Goal: Use online tool/utility: Utilize a website feature to perform a specific function

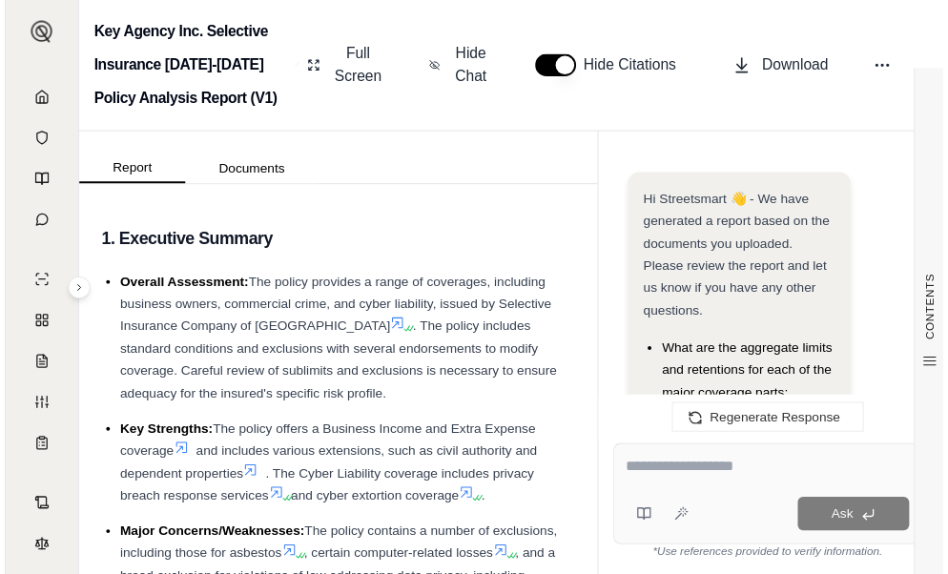
scroll to position [5466, 0]
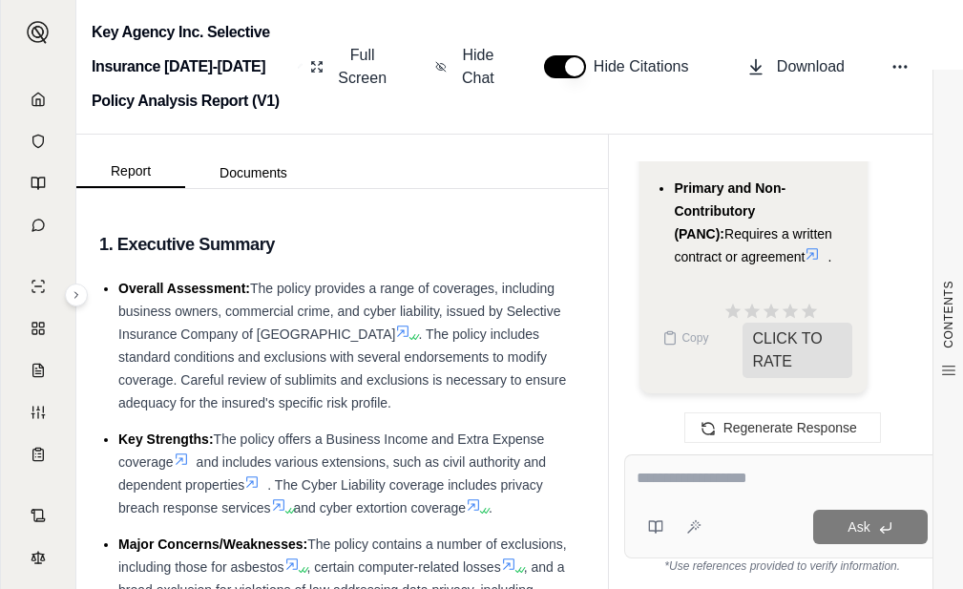
click at [780, 482] on textarea at bounding box center [781, 477] width 291 height 23
click at [31, 103] on icon at bounding box center [38, 99] width 15 height 15
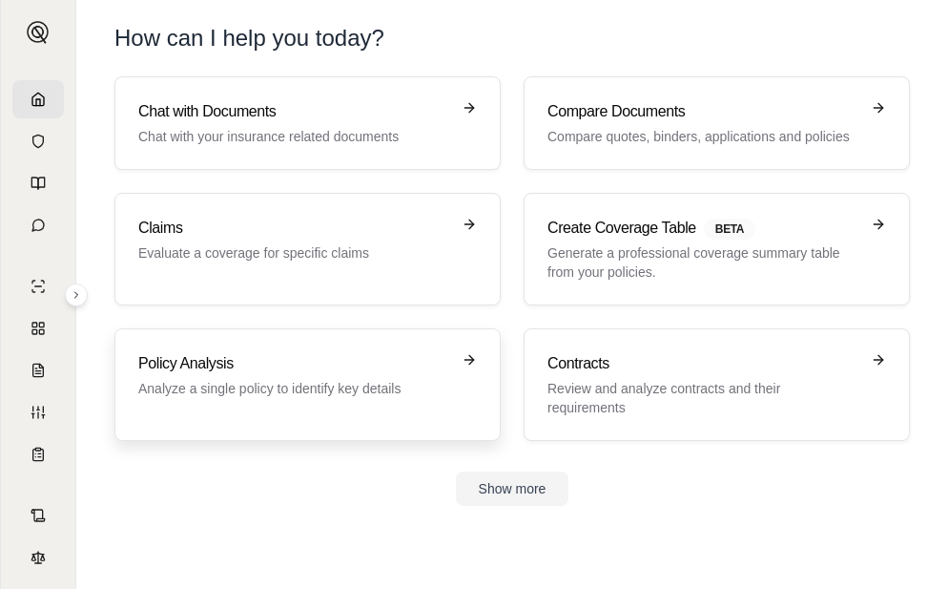
click at [323, 350] on link "Policy Analysis Analyze a single policy to identify key details" at bounding box center [307, 384] width 386 height 113
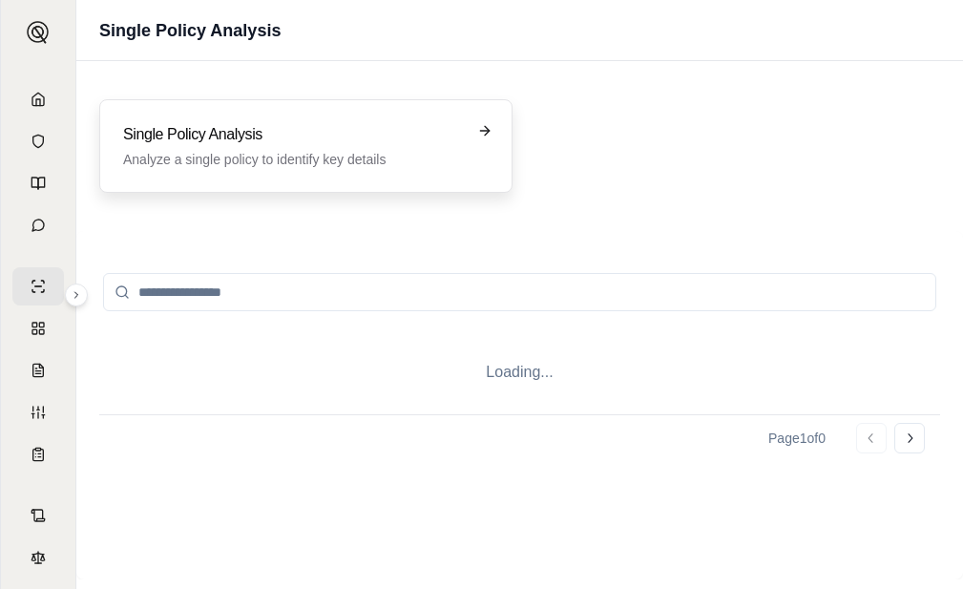
click at [310, 152] on p "Analyze a single policy to identify key details" at bounding box center [292, 159] width 339 height 19
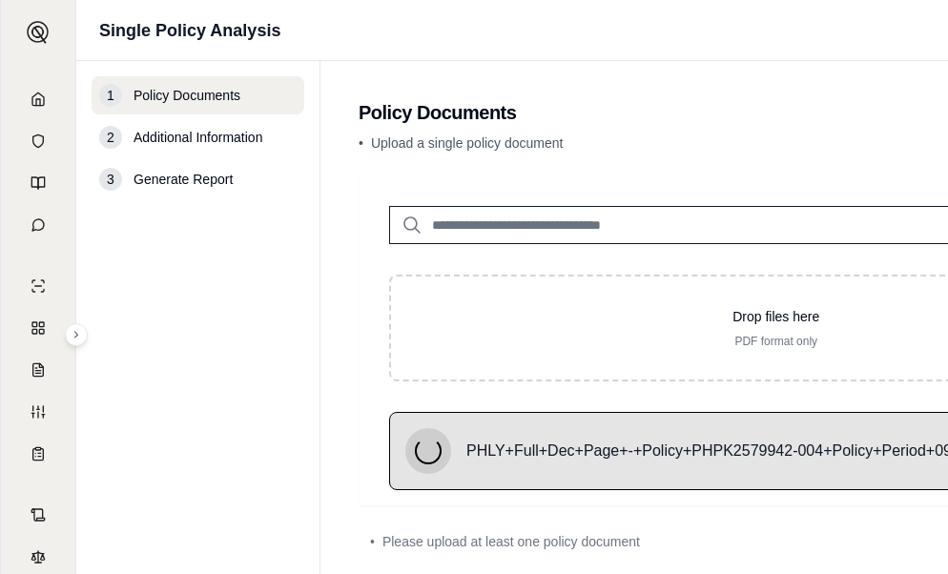
scroll to position [95, 0]
